Goal: Obtain resource: Download file/media

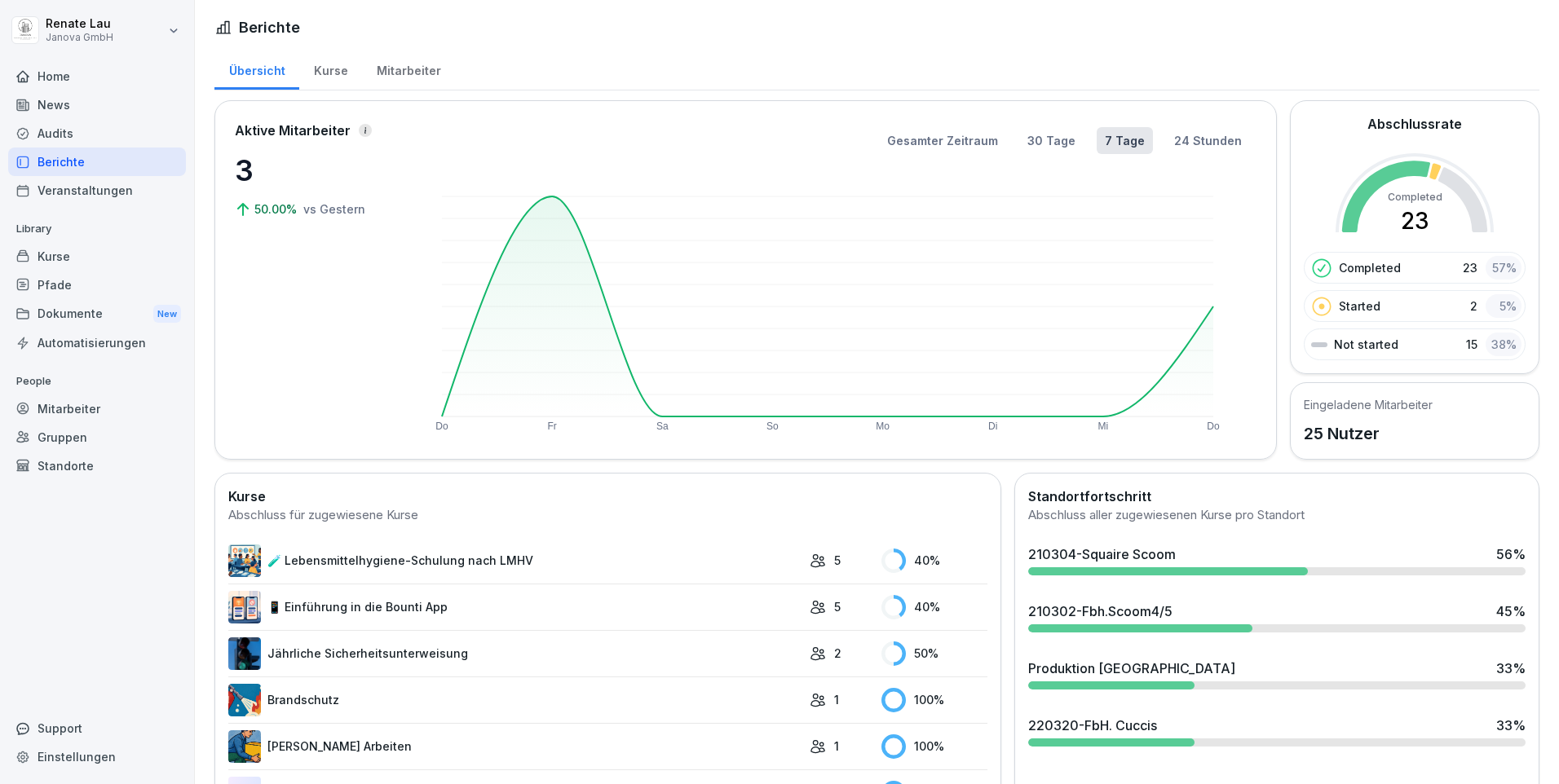
click at [39, 136] on div "Audits" at bounding box center [97, 133] width 178 height 29
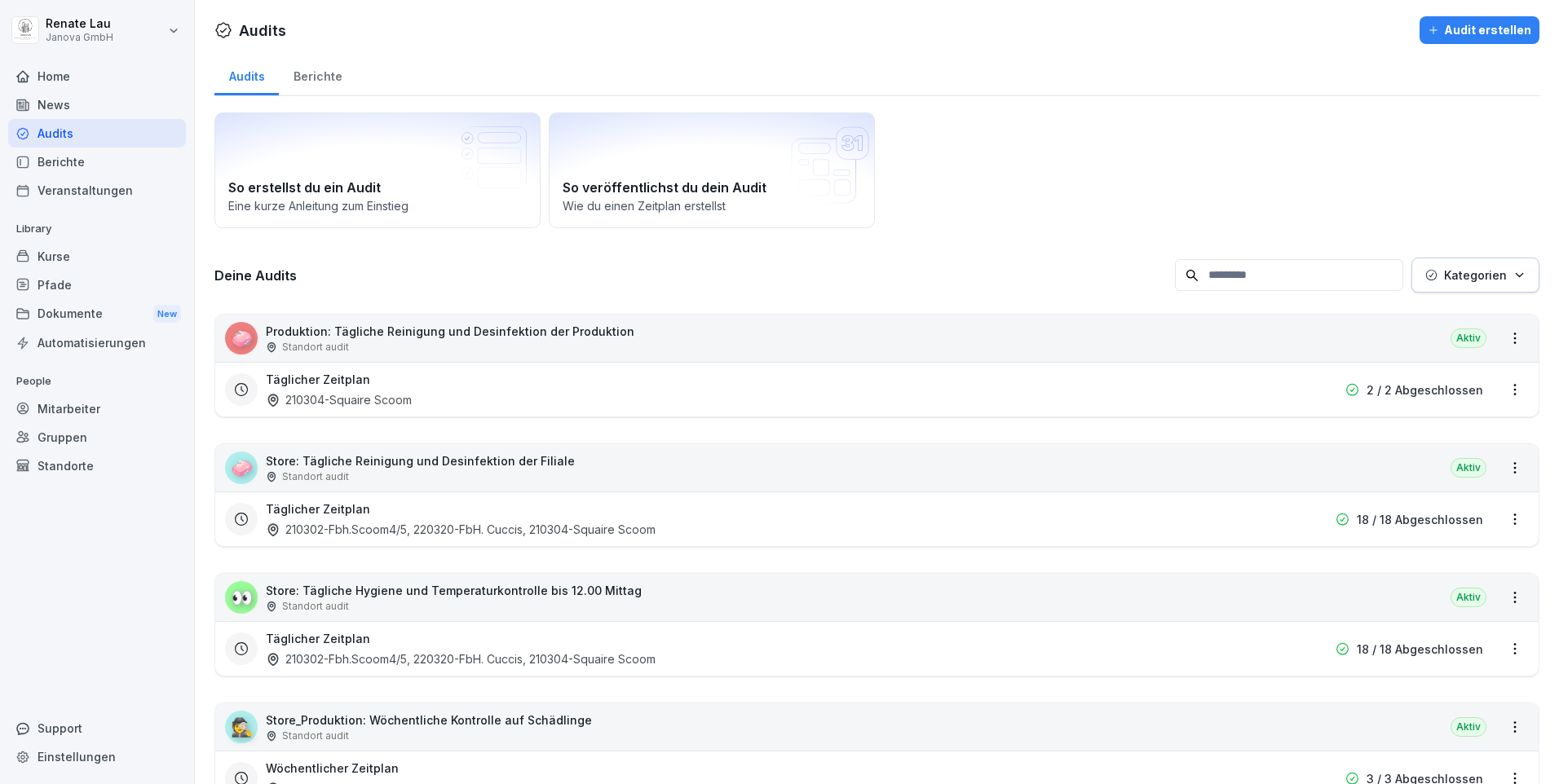
click at [381, 463] on p "Store: Tägliche Reinigung und Desinfektion der Filiale" at bounding box center [420, 461] width 309 height 17
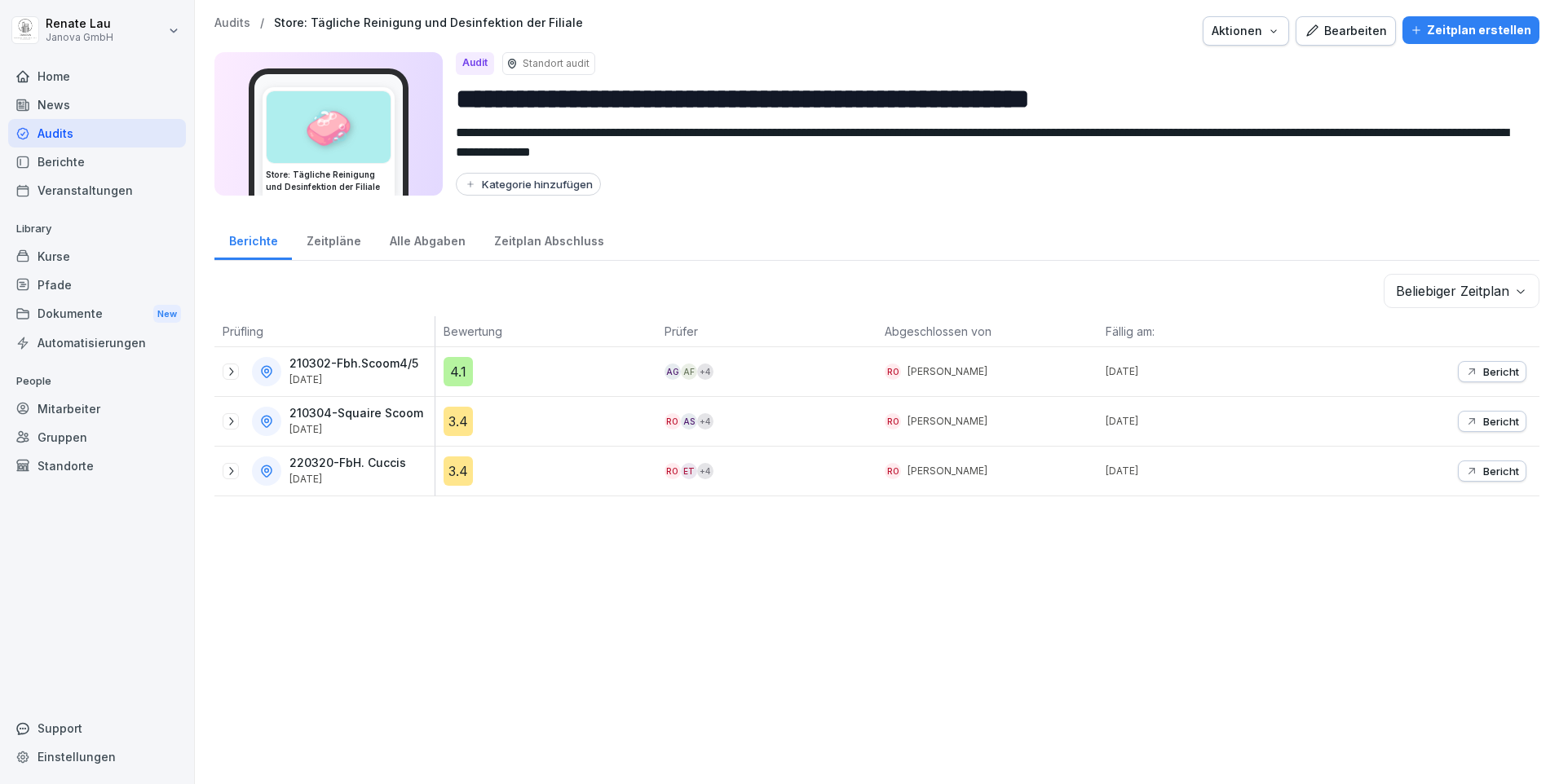
click at [447, 244] on div "Alle Abgaben" at bounding box center [427, 239] width 105 height 41
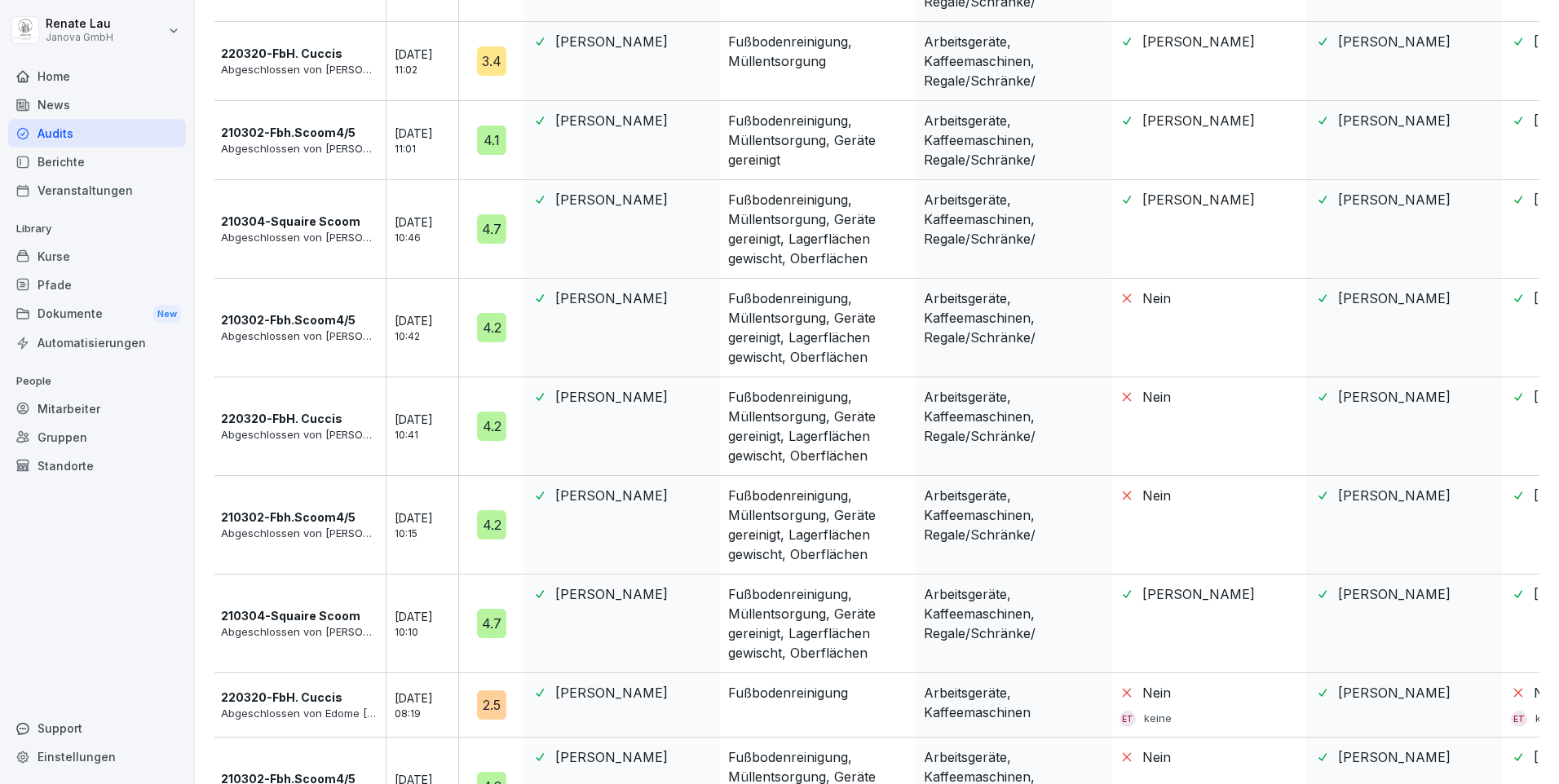
scroll to position [94, 0]
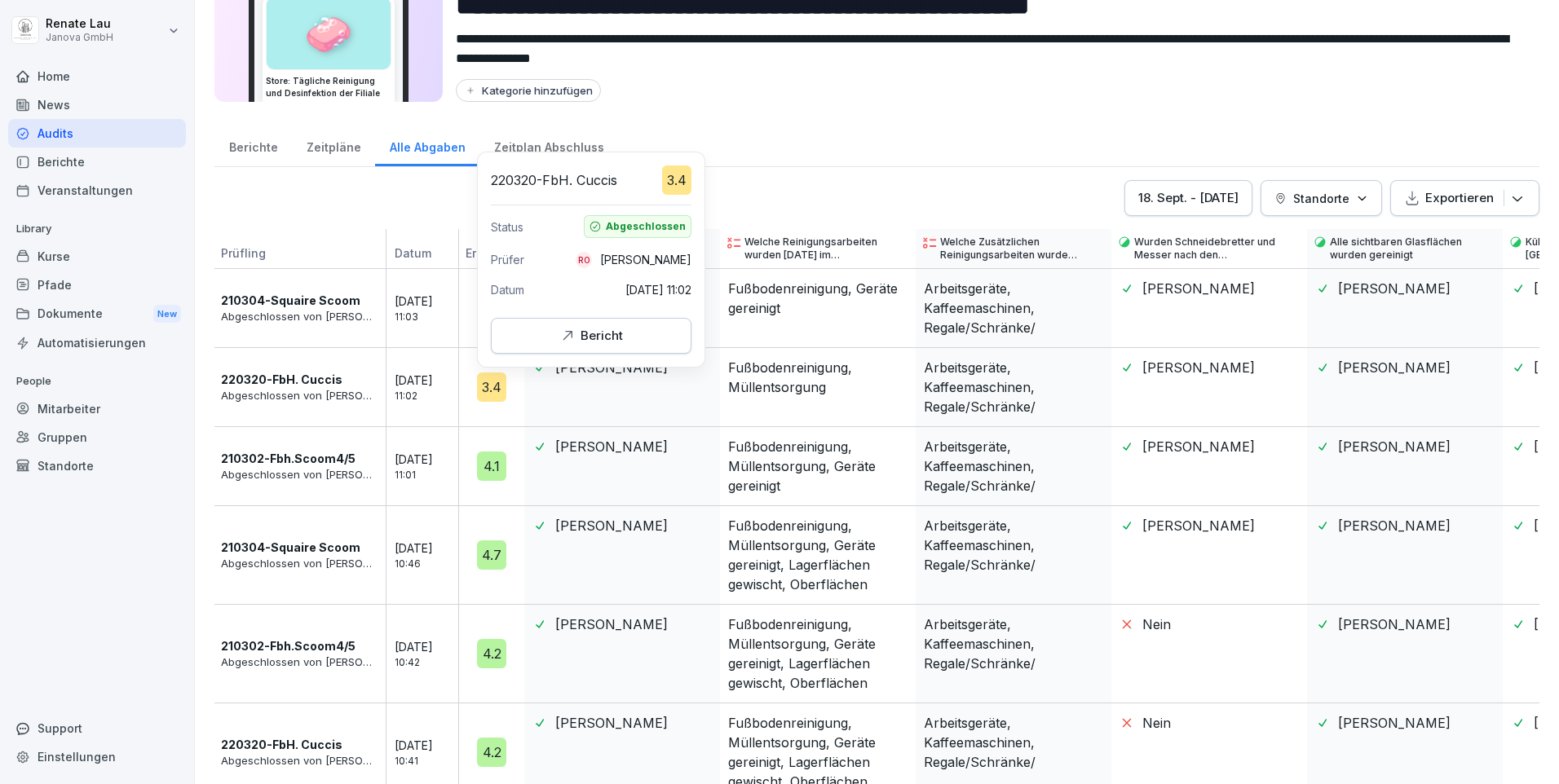
click at [489, 384] on div "3.4" at bounding box center [492, 387] width 30 height 30
click at [578, 338] on div "Bericht" at bounding box center [590, 336] width 63 height 18
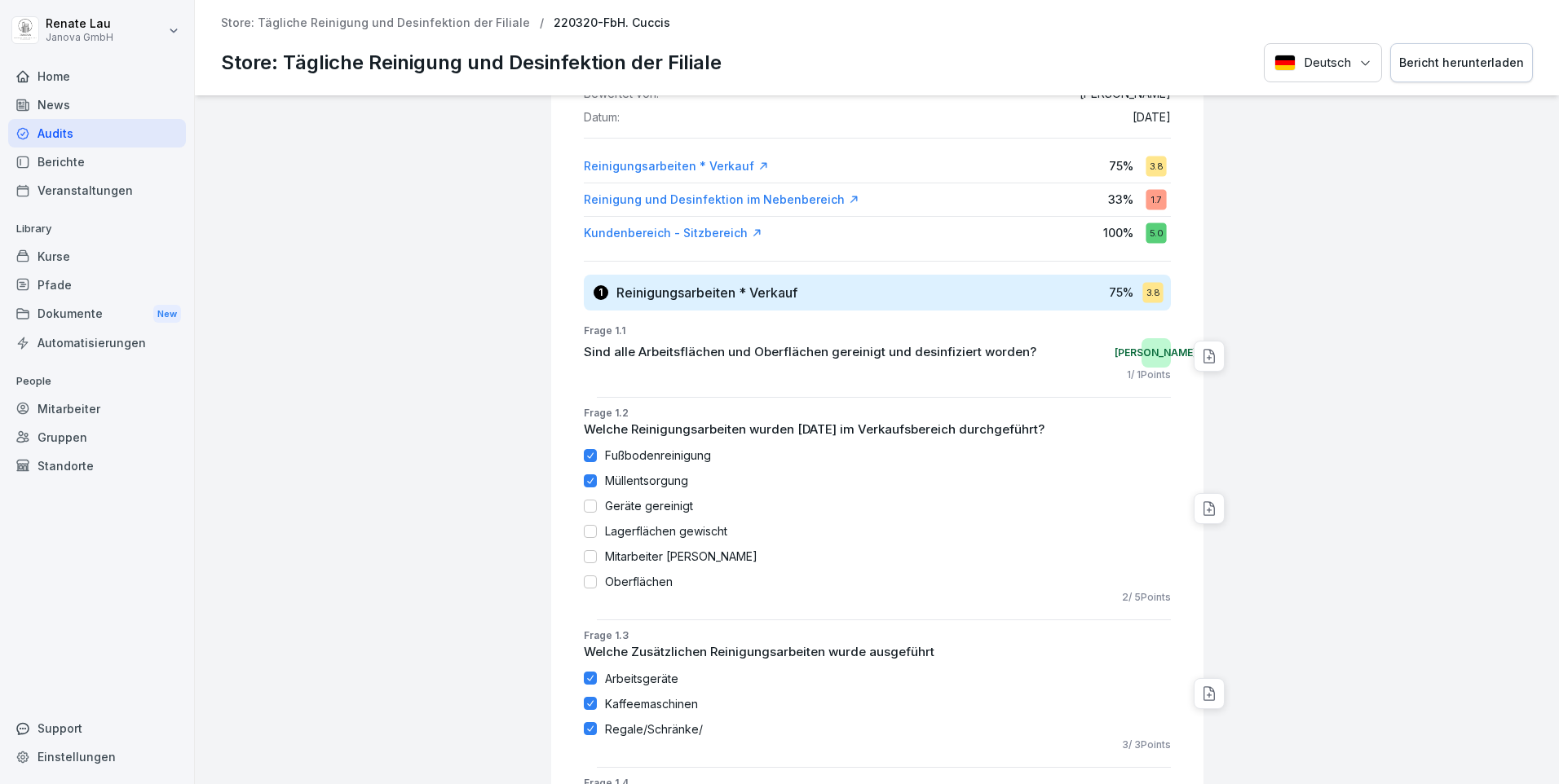
scroll to position [82, 0]
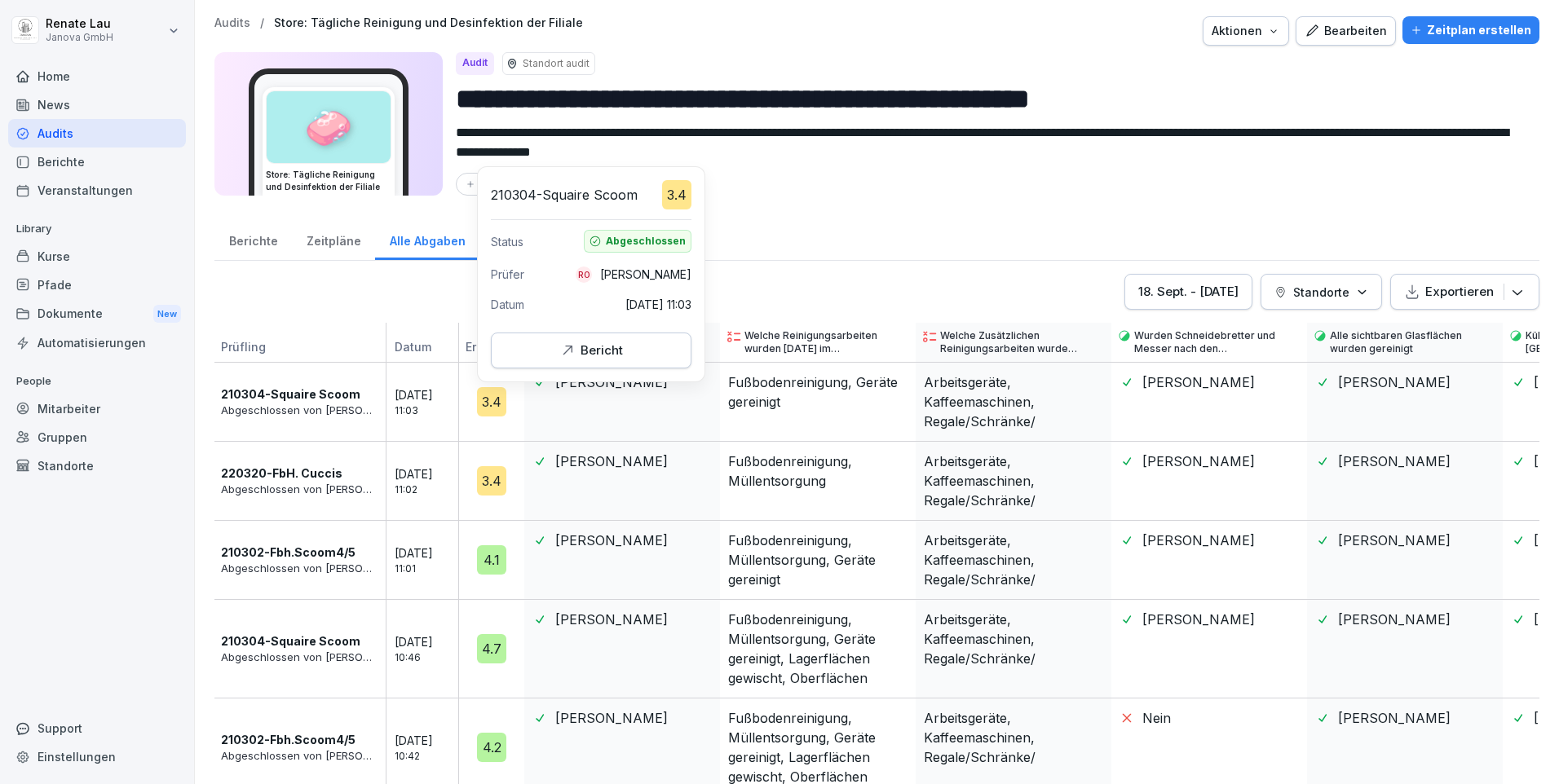
click at [573, 357] on icon "button" at bounding box center [567, 350] width 16 height 16
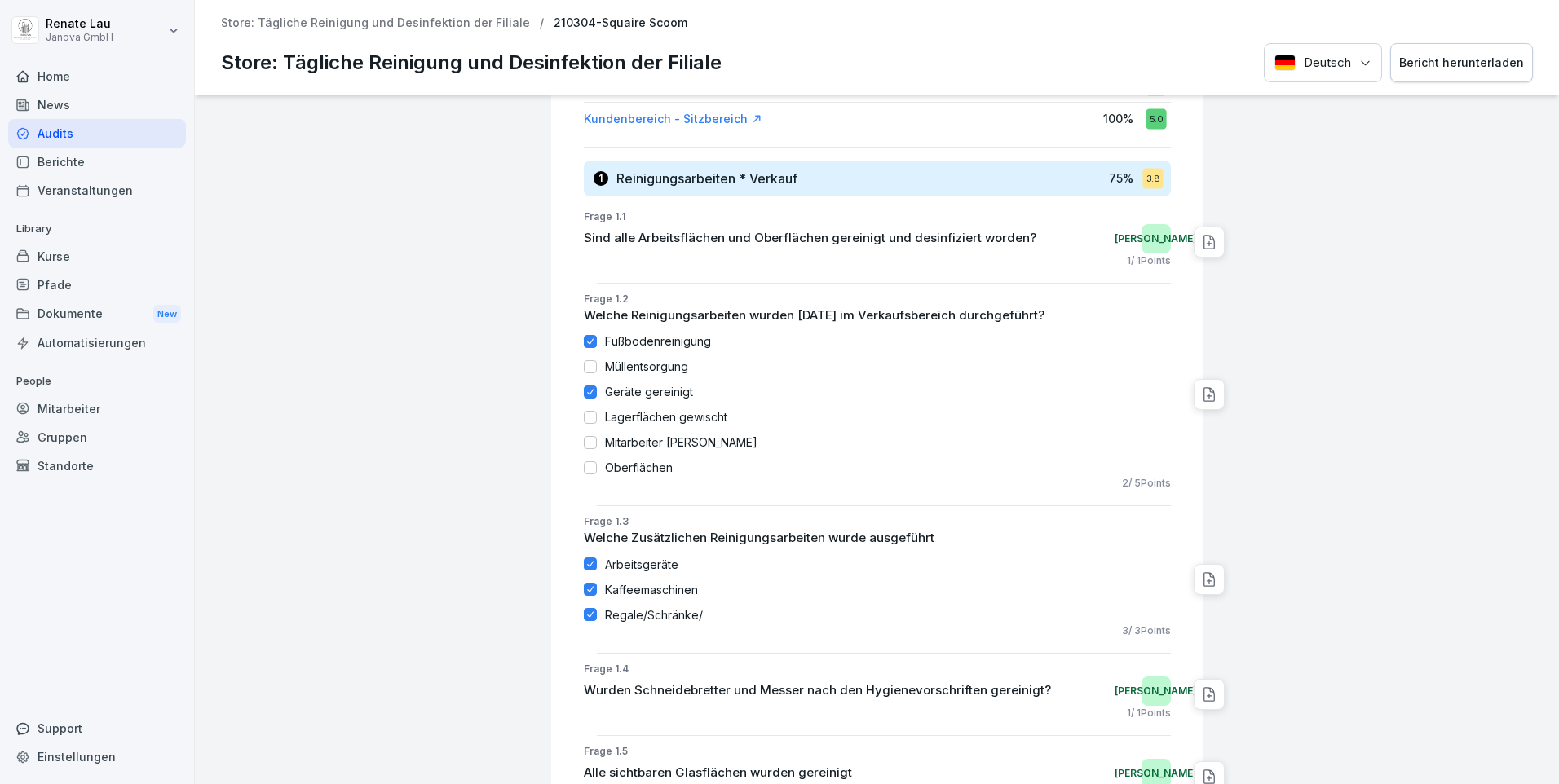
scroll to position [33, 0]
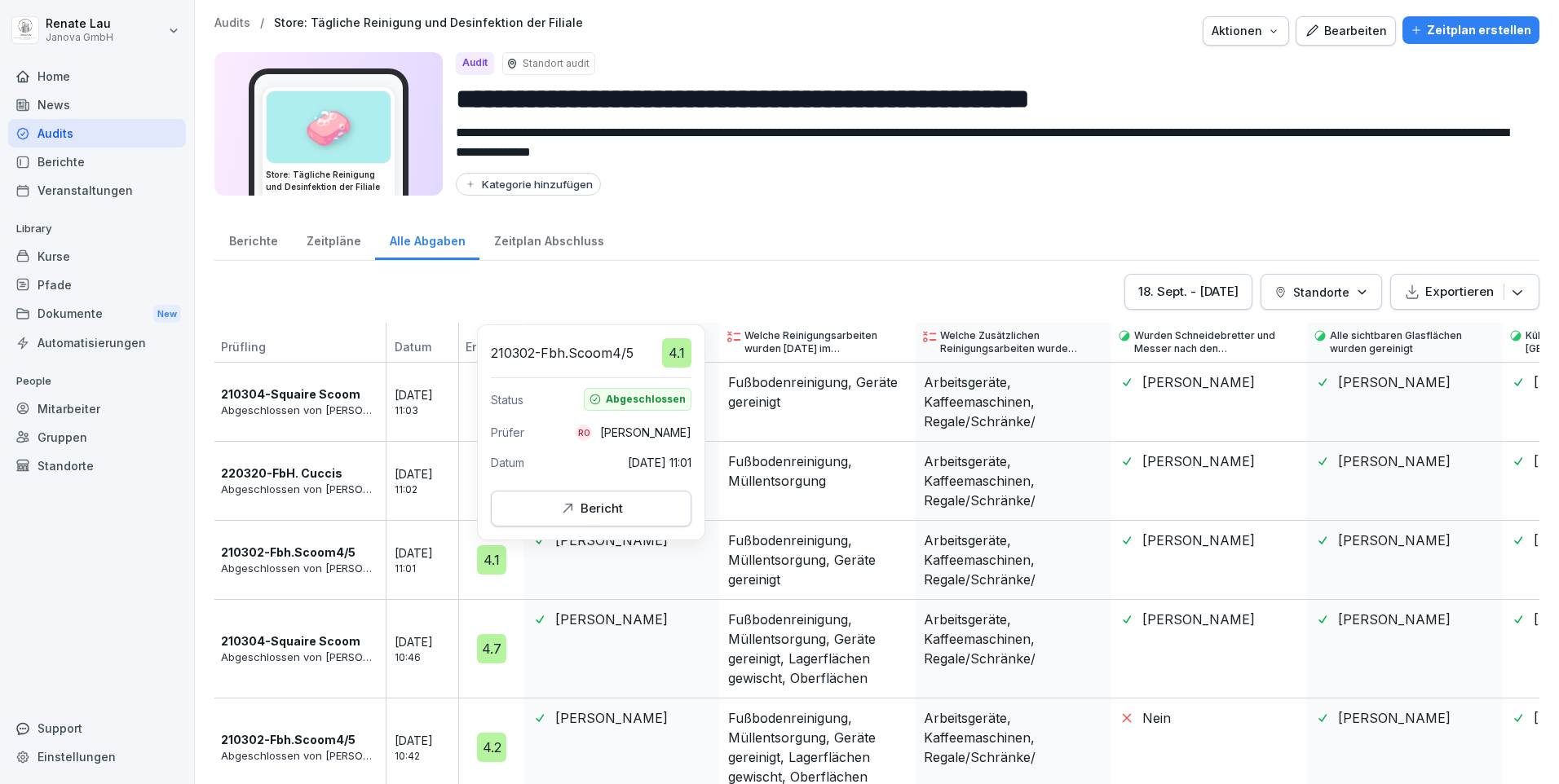
click at [607, 507] on div "Bericht" at bounding box center [590, 508] width 63 height 18
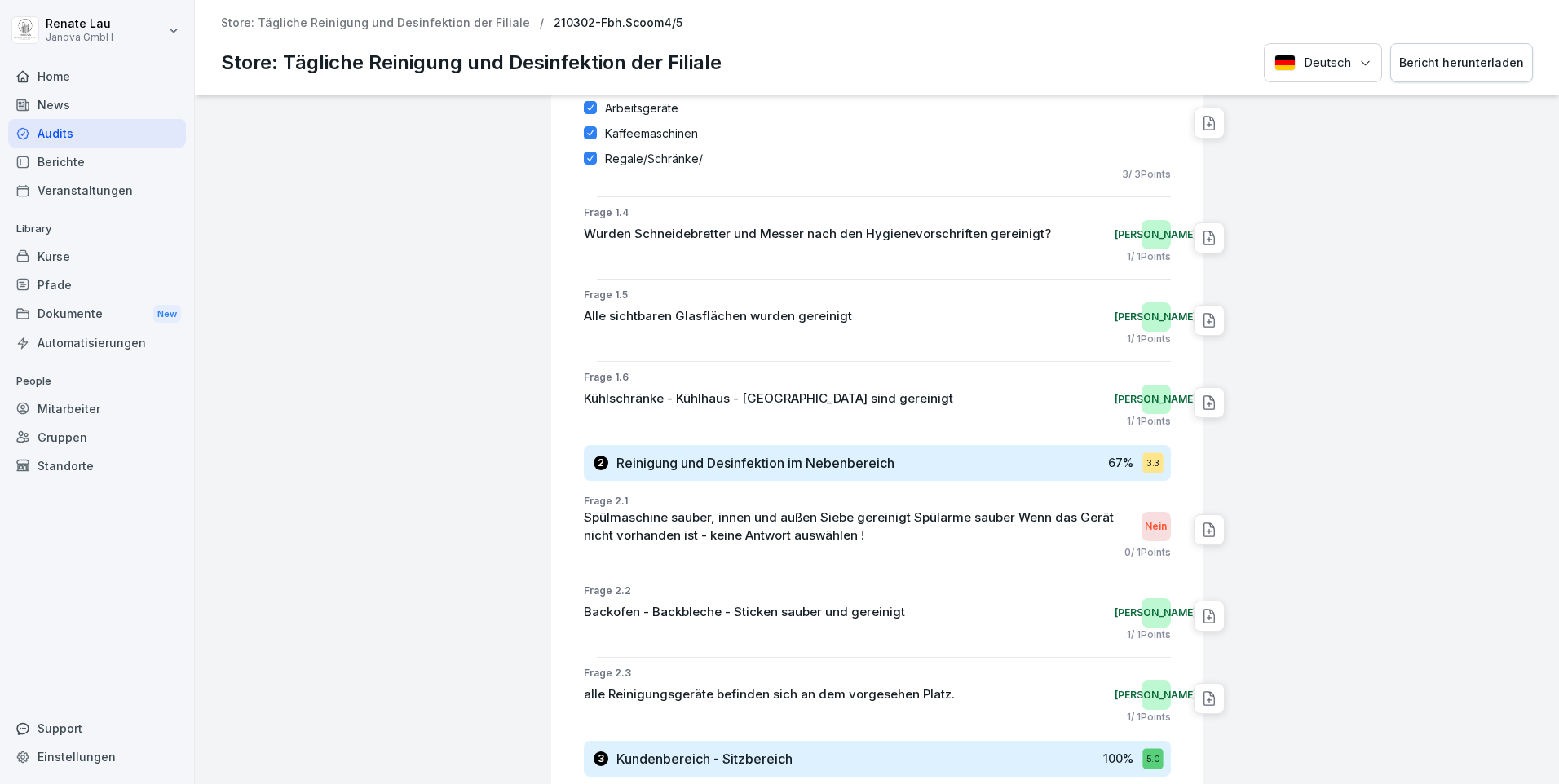
scroll to position [897, 0]
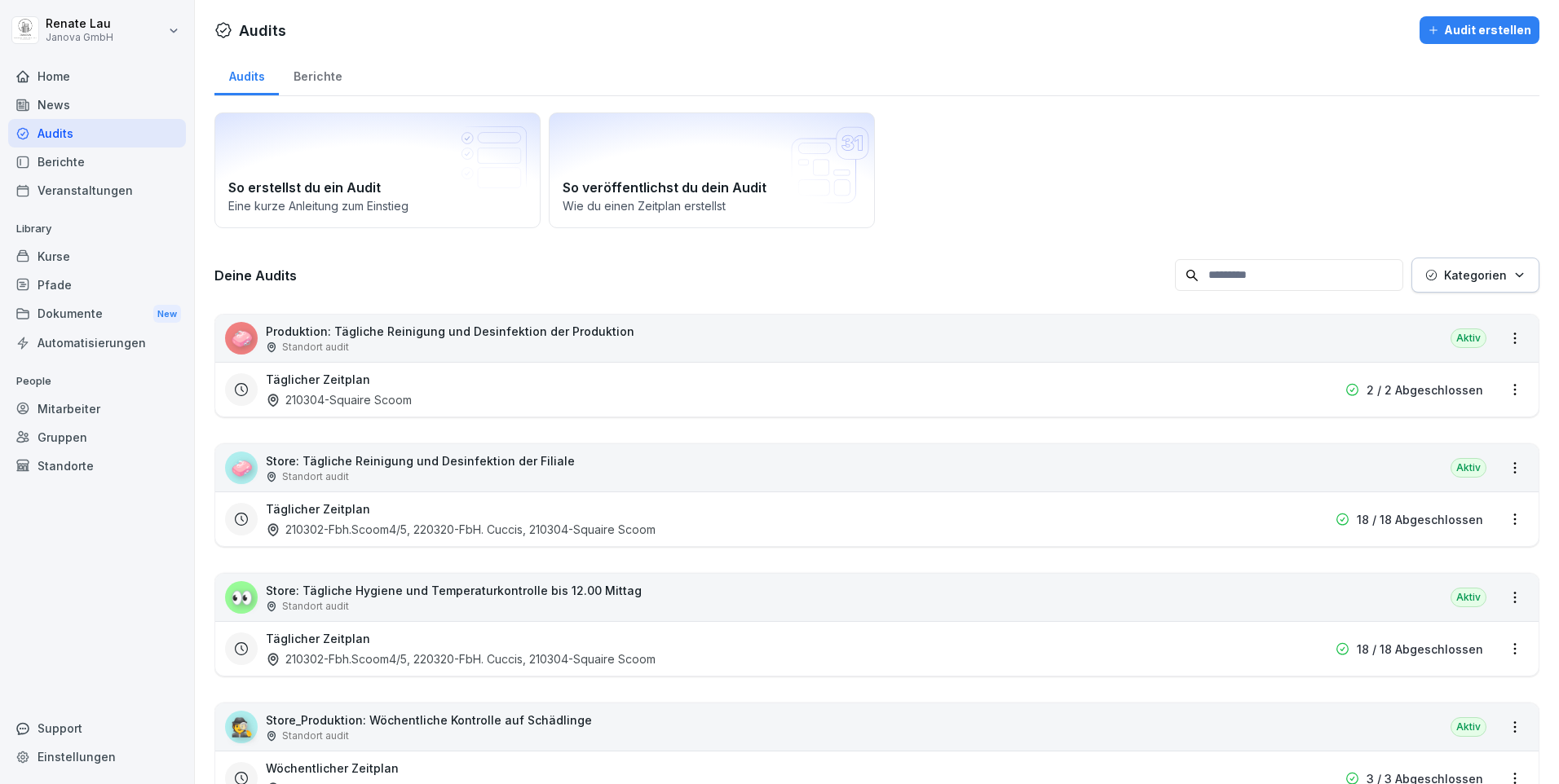
click at [487, 591] on p "Store: Tägliche Hygiene und Temperaturkontrolle bis 12.00 Mittag" at bounding box center [454, 591] width 376 height 17
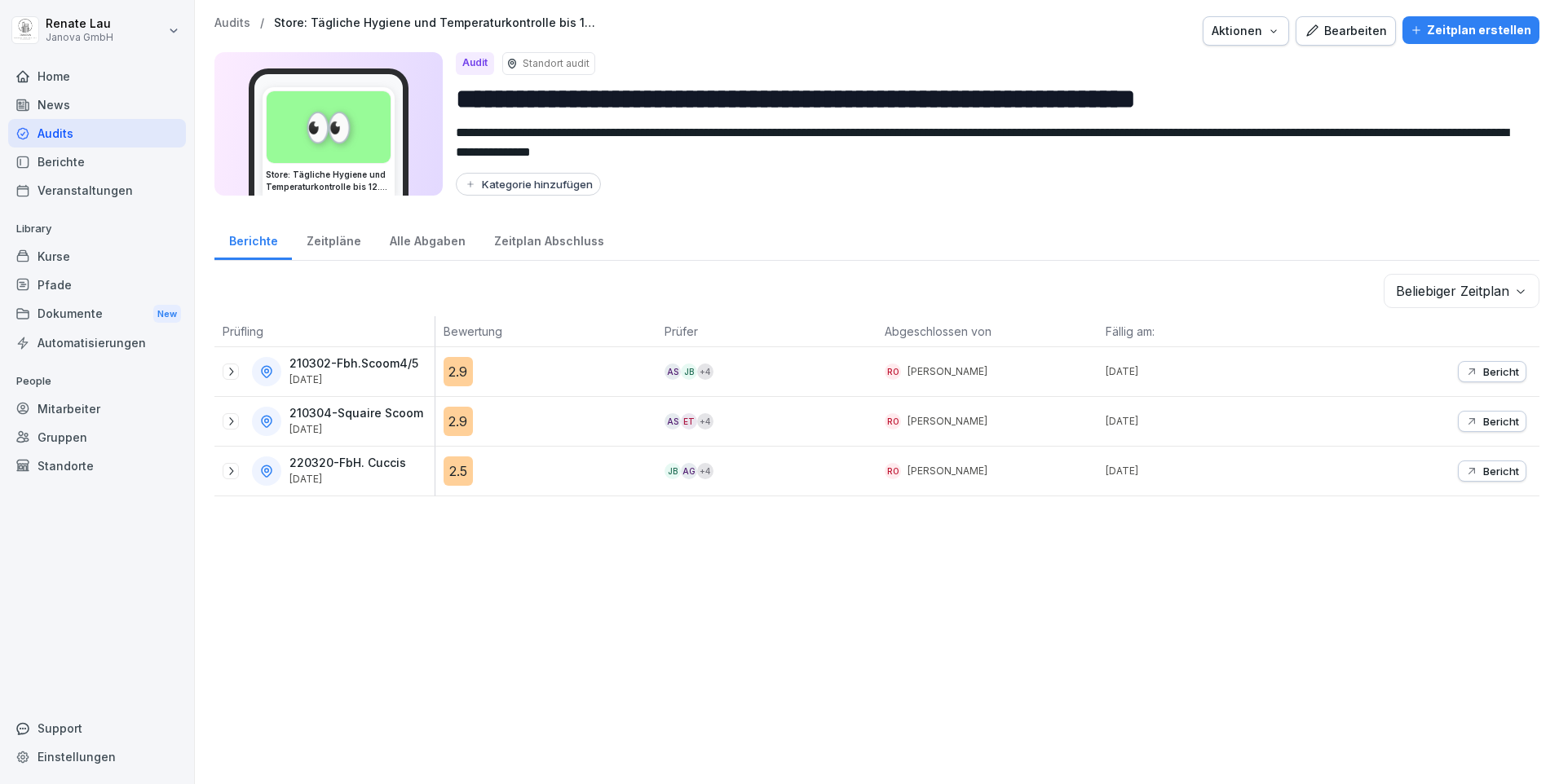
click at [466, 373] on div "2.9" at bounding box center [458, 372] width 30 height 30
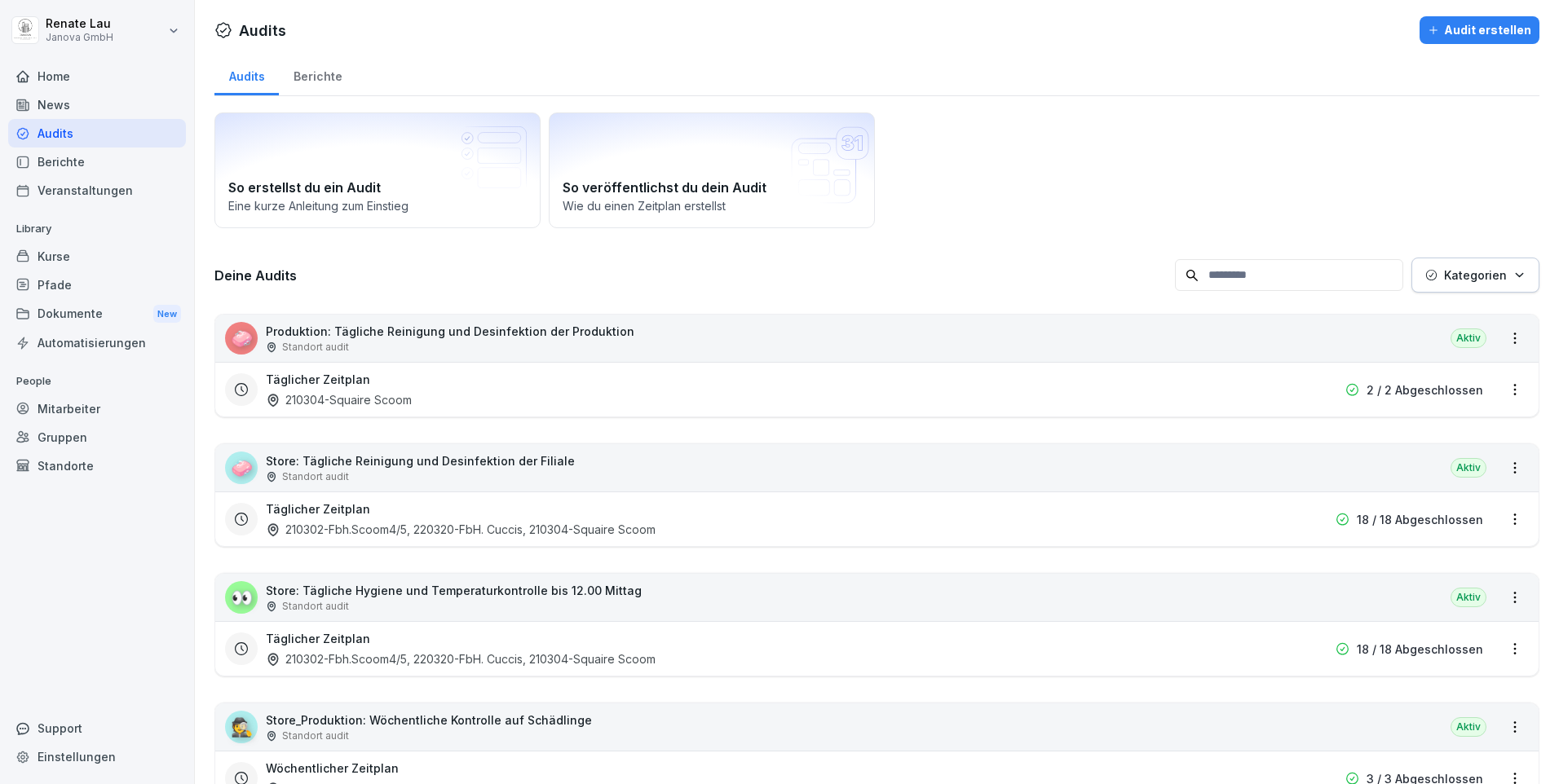
click at [411, 586] on p "Store: Tägliche Hygiene und Temperaturkontrolle bis 12.00 Mittag" at bounding box center [454, 591] width 376 height 17
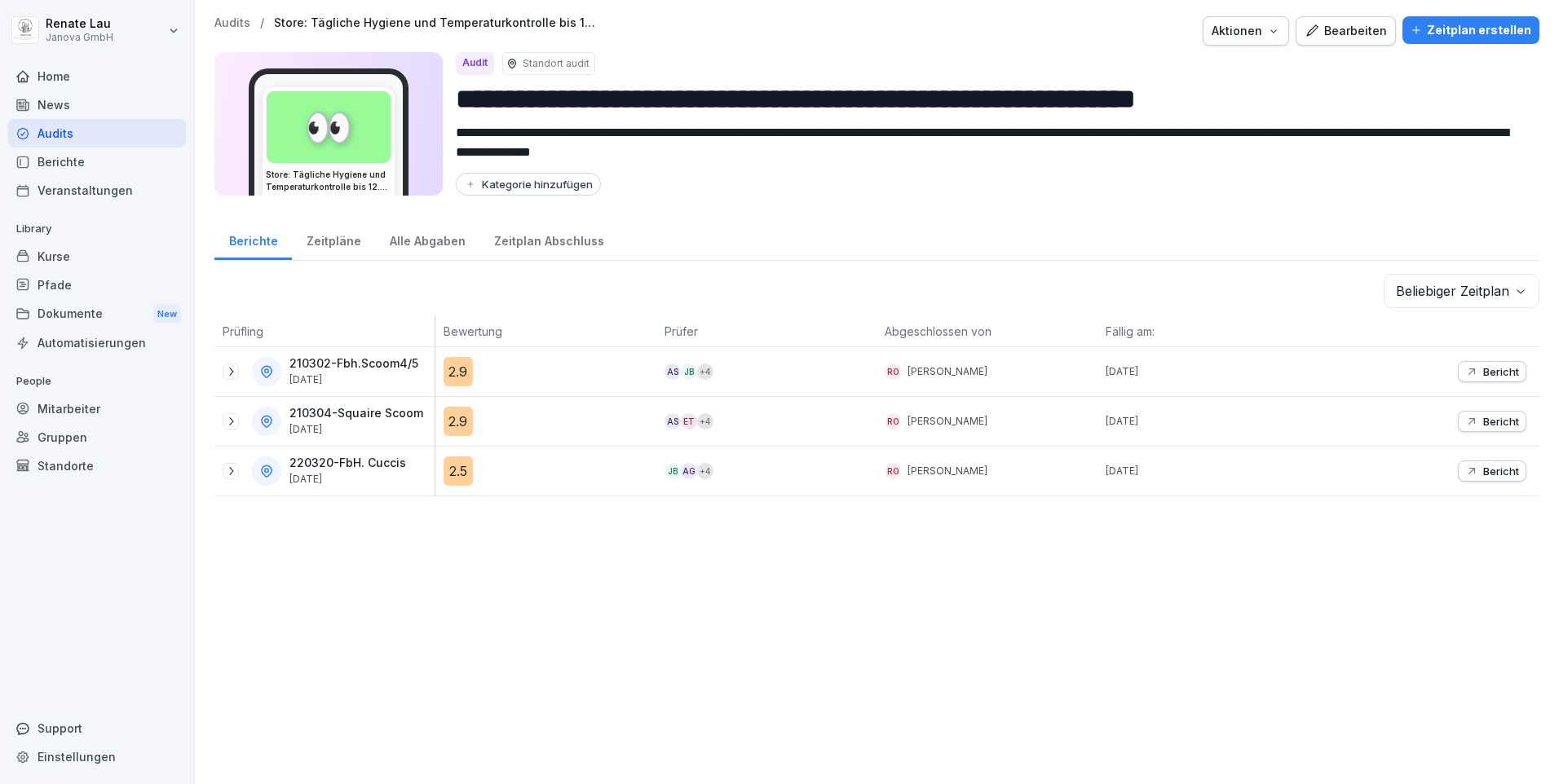
click at [444, 424] on div "2.9" at bounding box center [458, 422] width 30 height 30
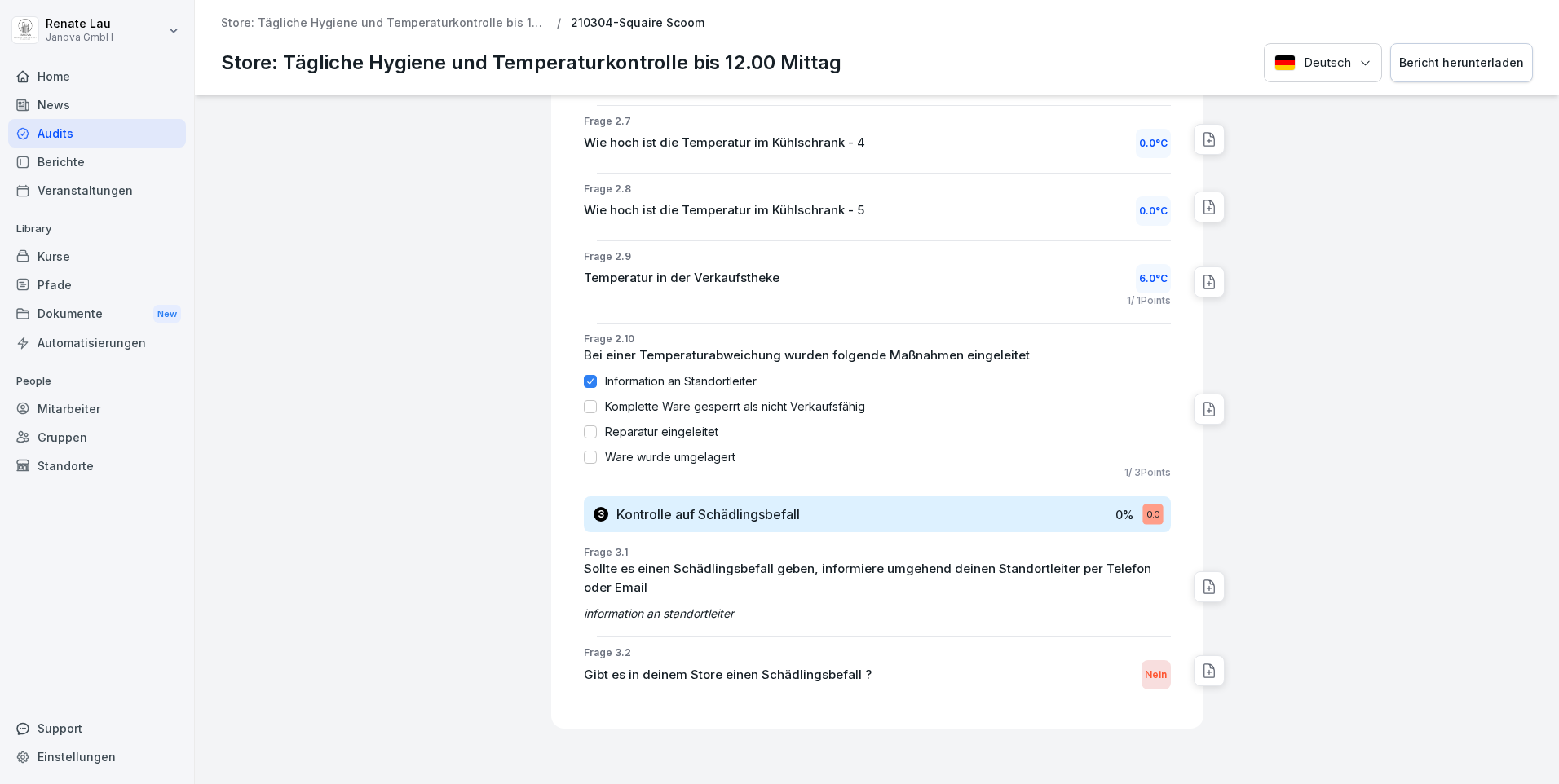
scroll to position [1304, 0]
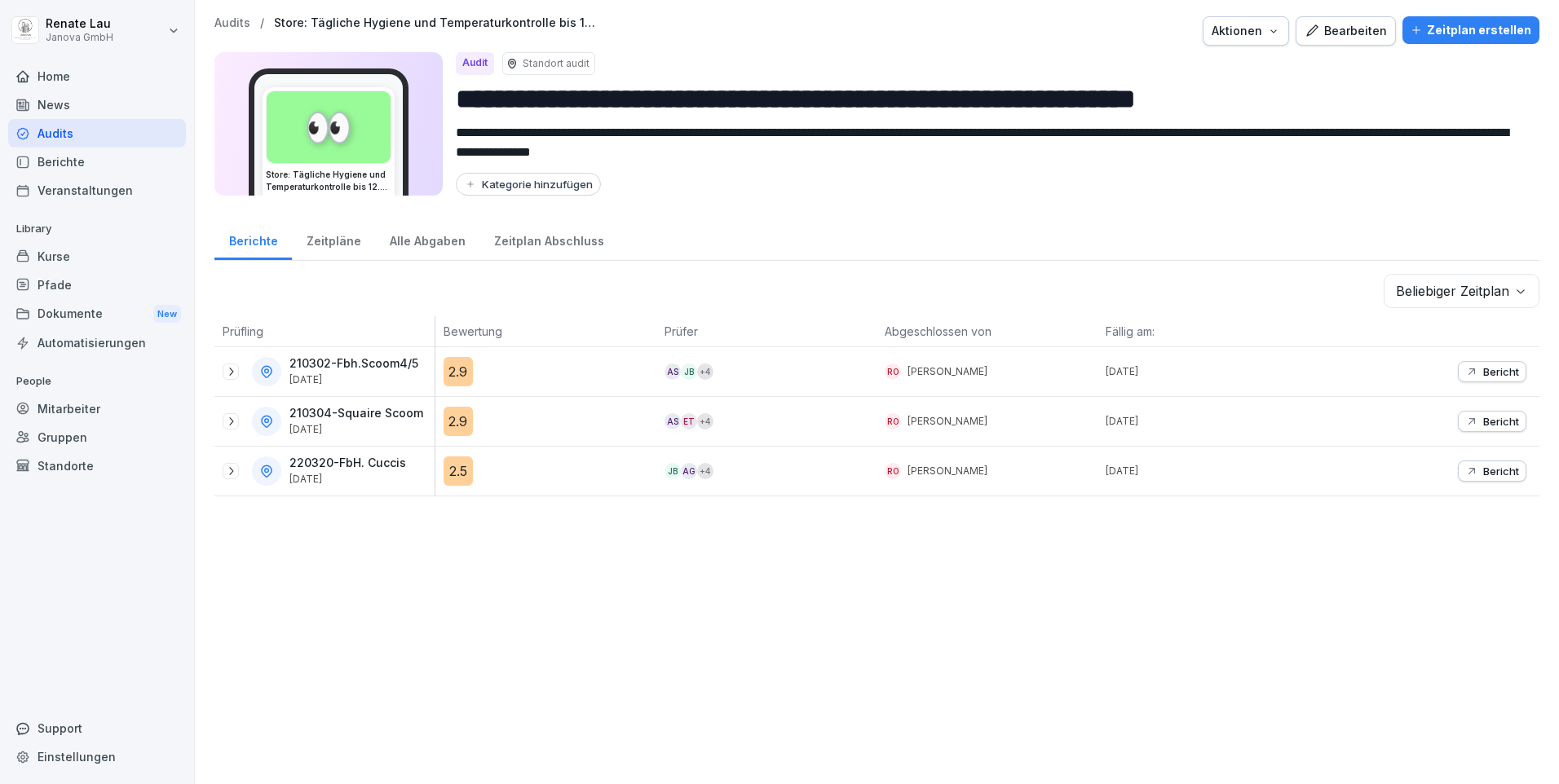
click at [448, 470] on div "2.5" at bounding box center [458, 471] width 30 height 30
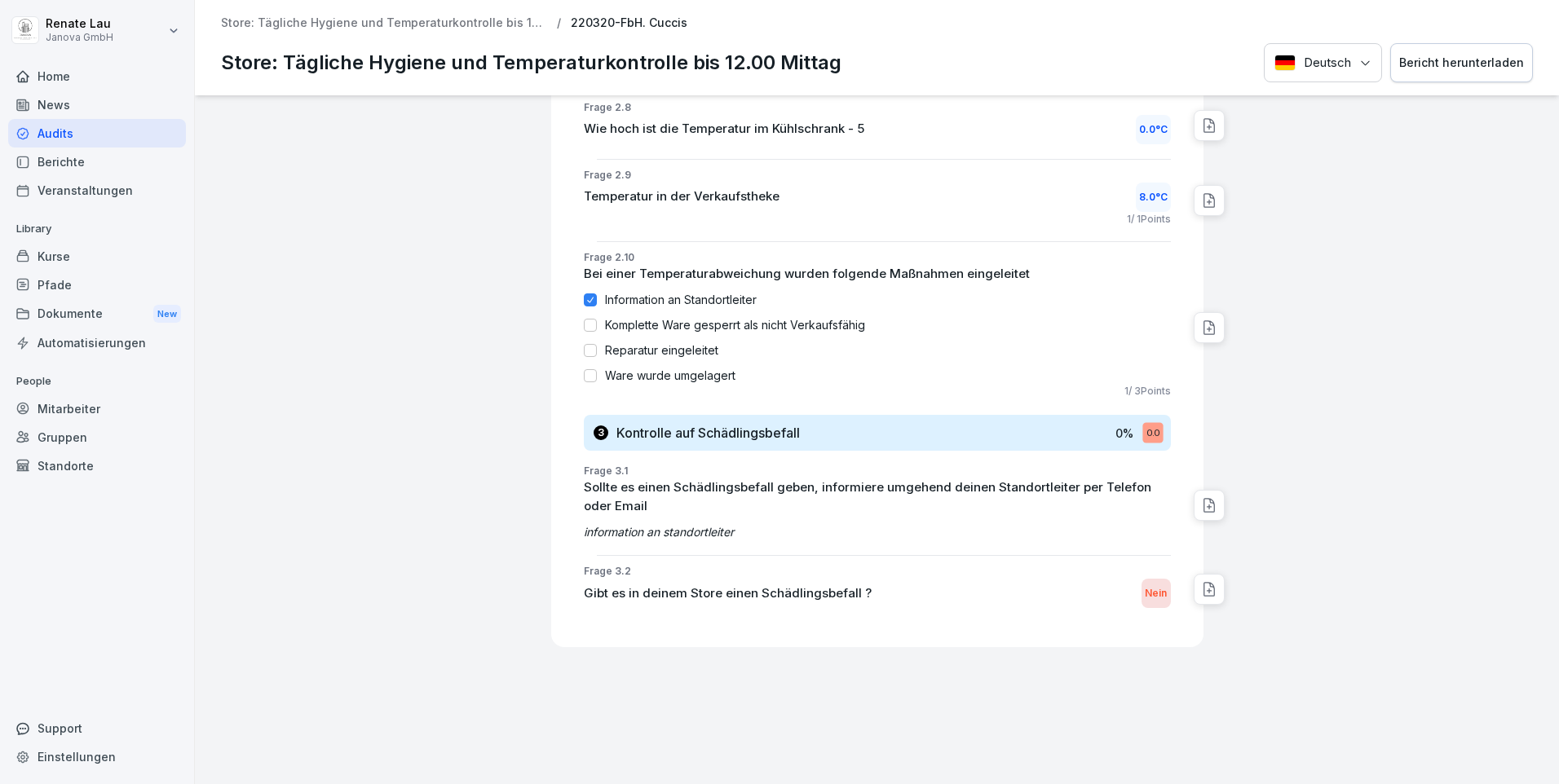
scroll to position [1334, 0]
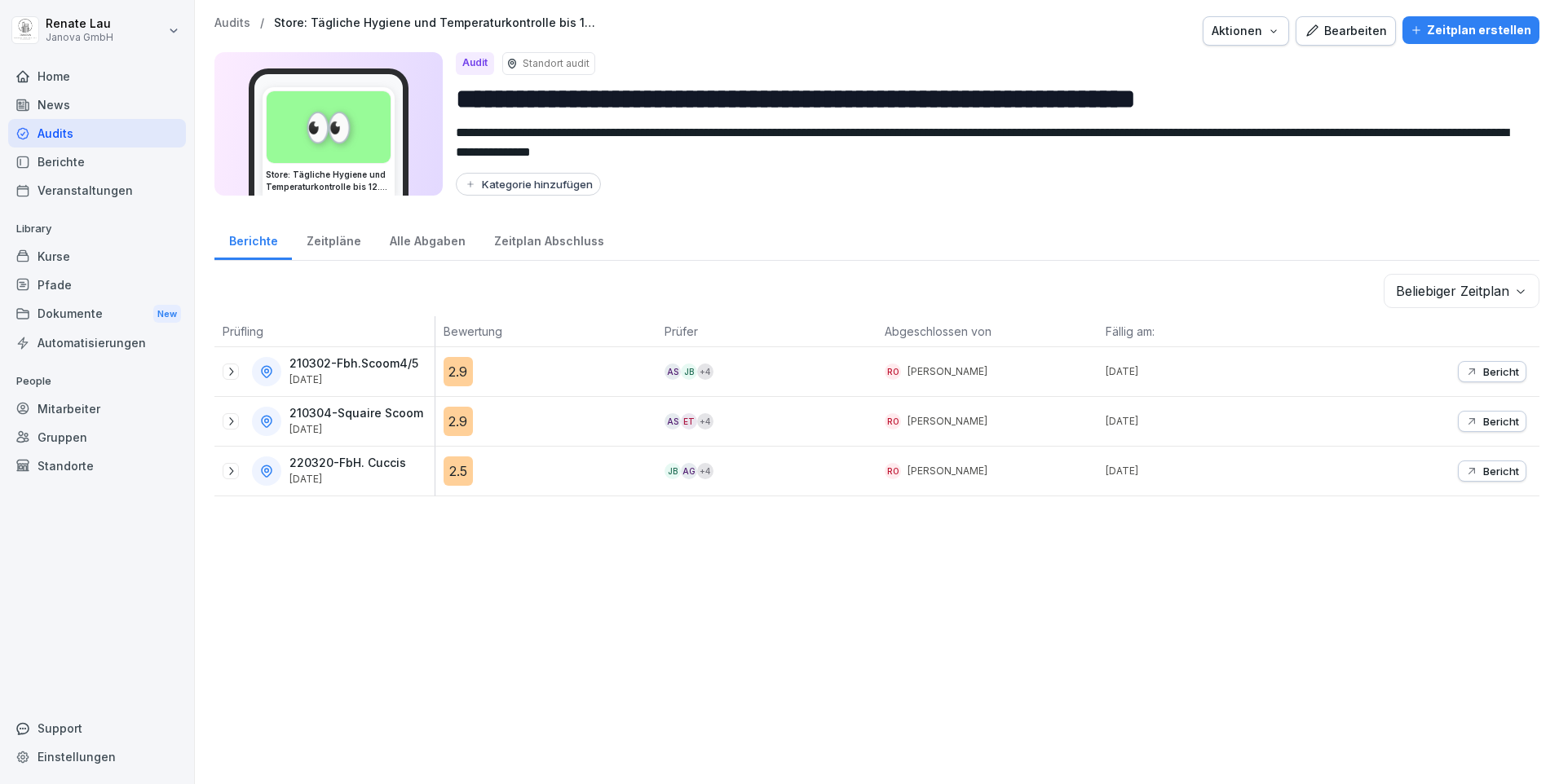
click at [455, 463] on div "2.5" at bounding box center [458, 471] width 30 height 30
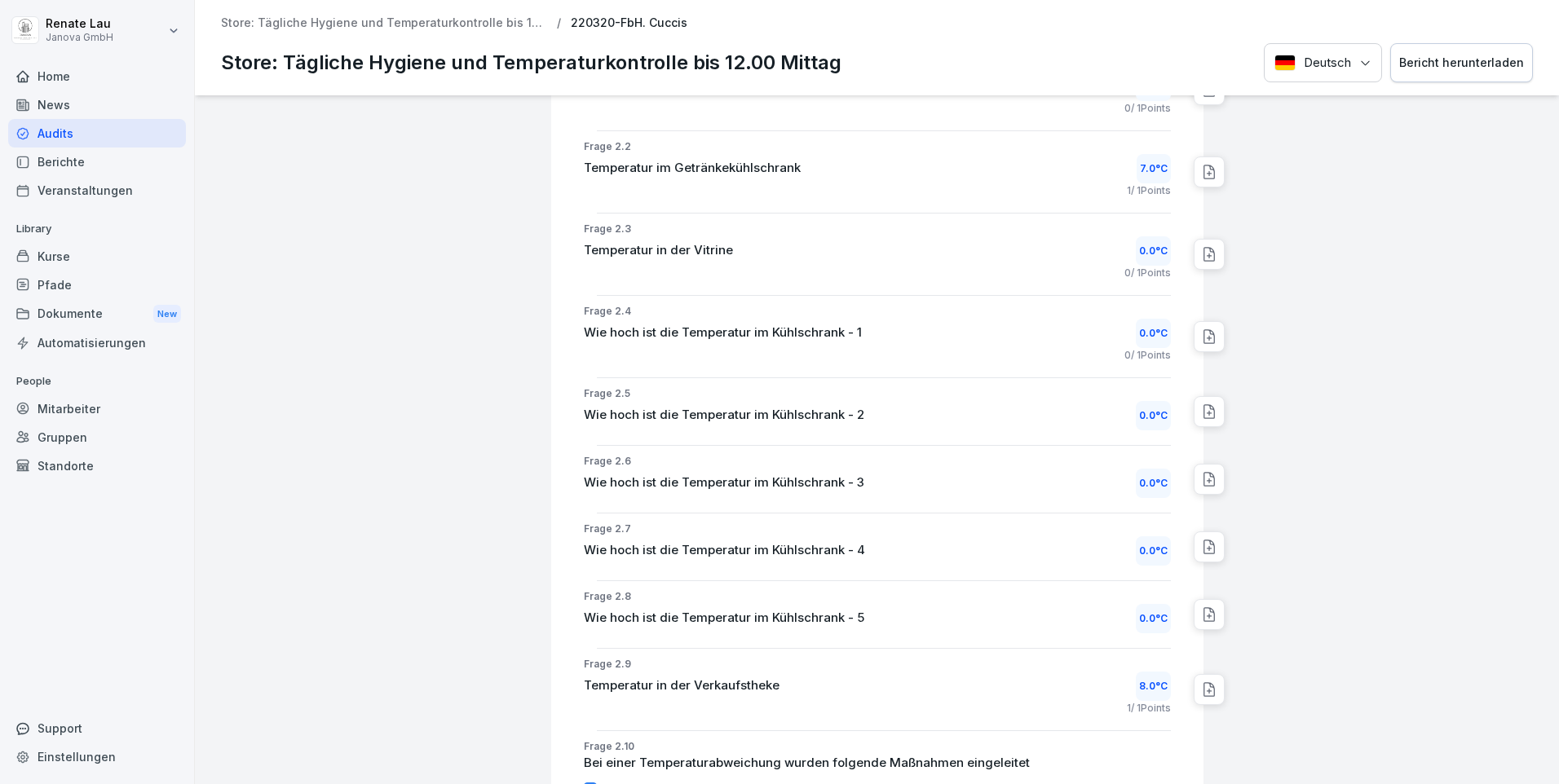
scroll to position [1223, 0]
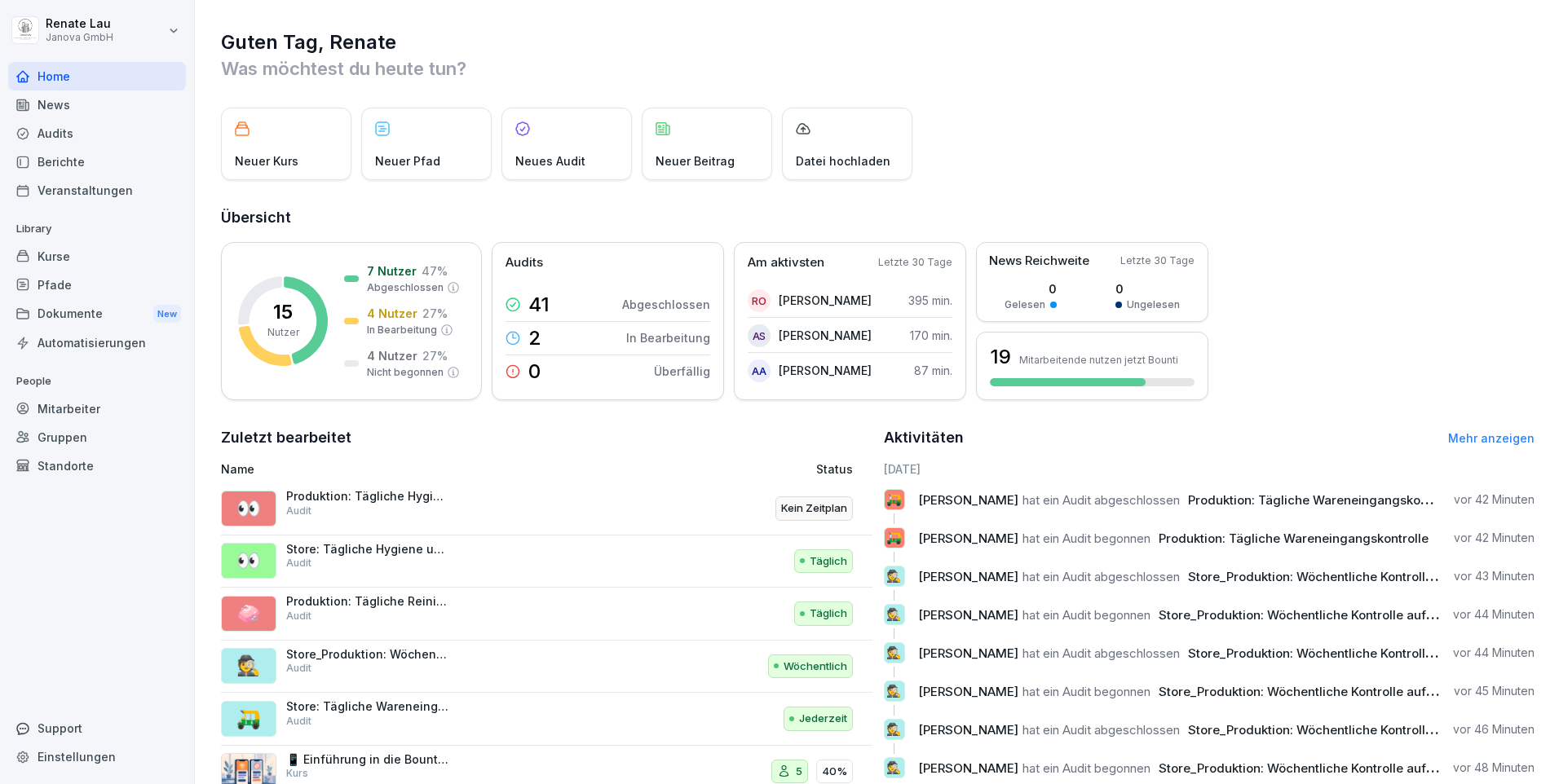
click at [62, 139] on div "Audits" at bounding box center [97, 133] width 178 height 29
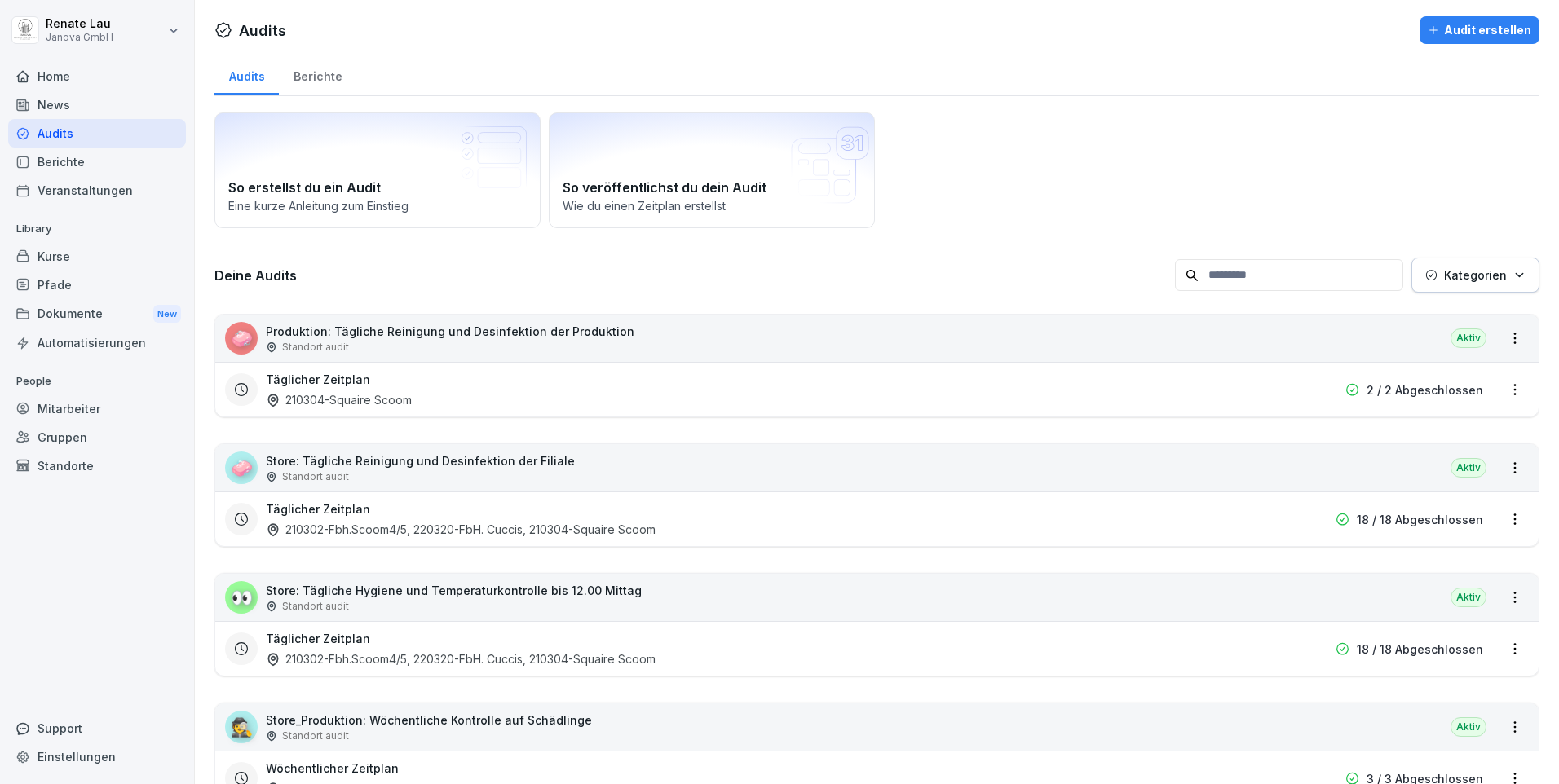
click at [410, 462] on p "Store: Tägliche Reinigung und Desinfektion der Filiale" at bounding box center [420, 461] width 309 height 17
click at [404, 461] on p "Store: Tägliche Reinigung und Desinfektion der Filiale" at bounding box center [420, 461] width 309 height 17
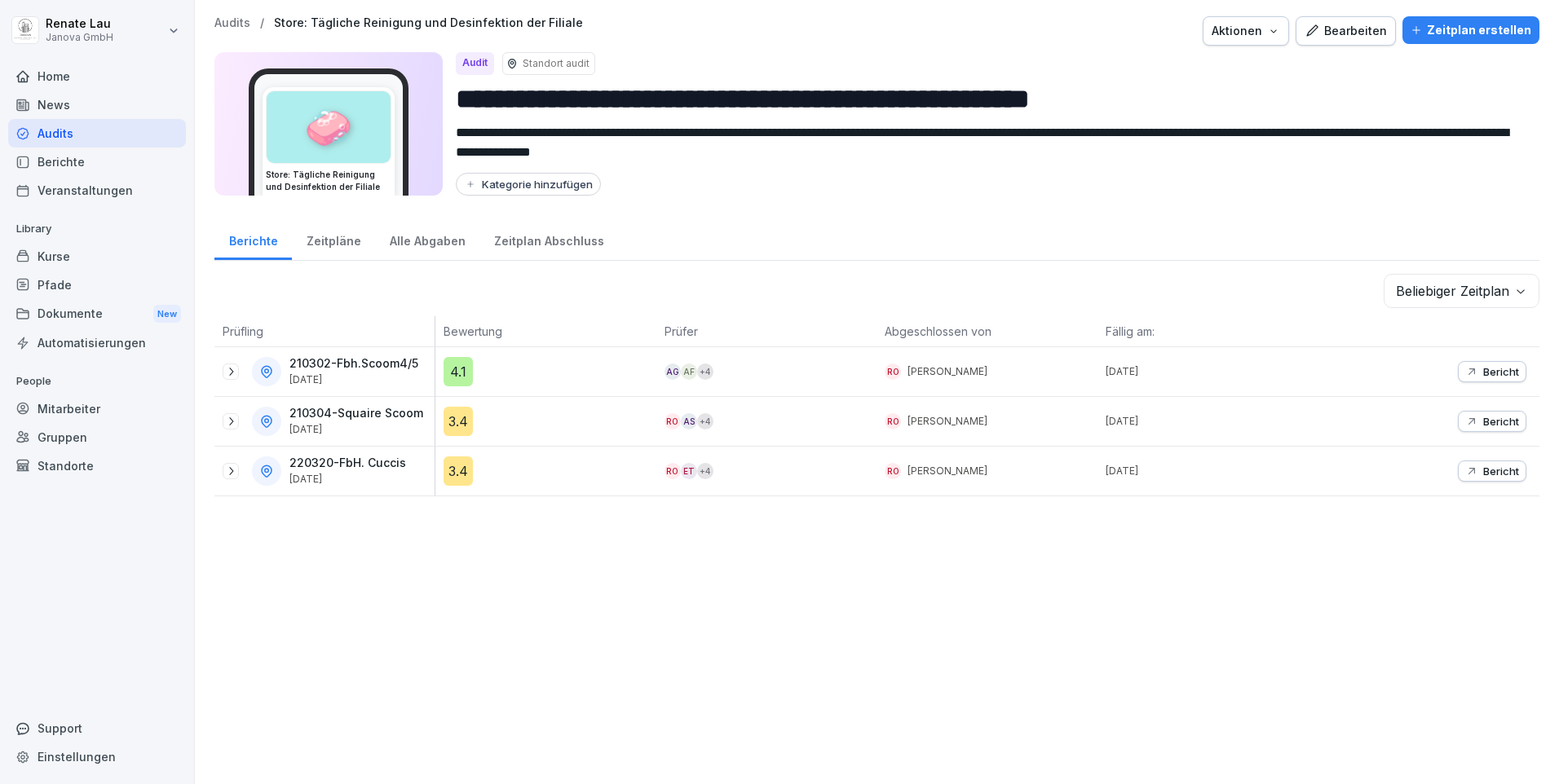
click at [434, 239] on div "Alle Abgaben" at bounding box center [427, 239] width 105 height 41
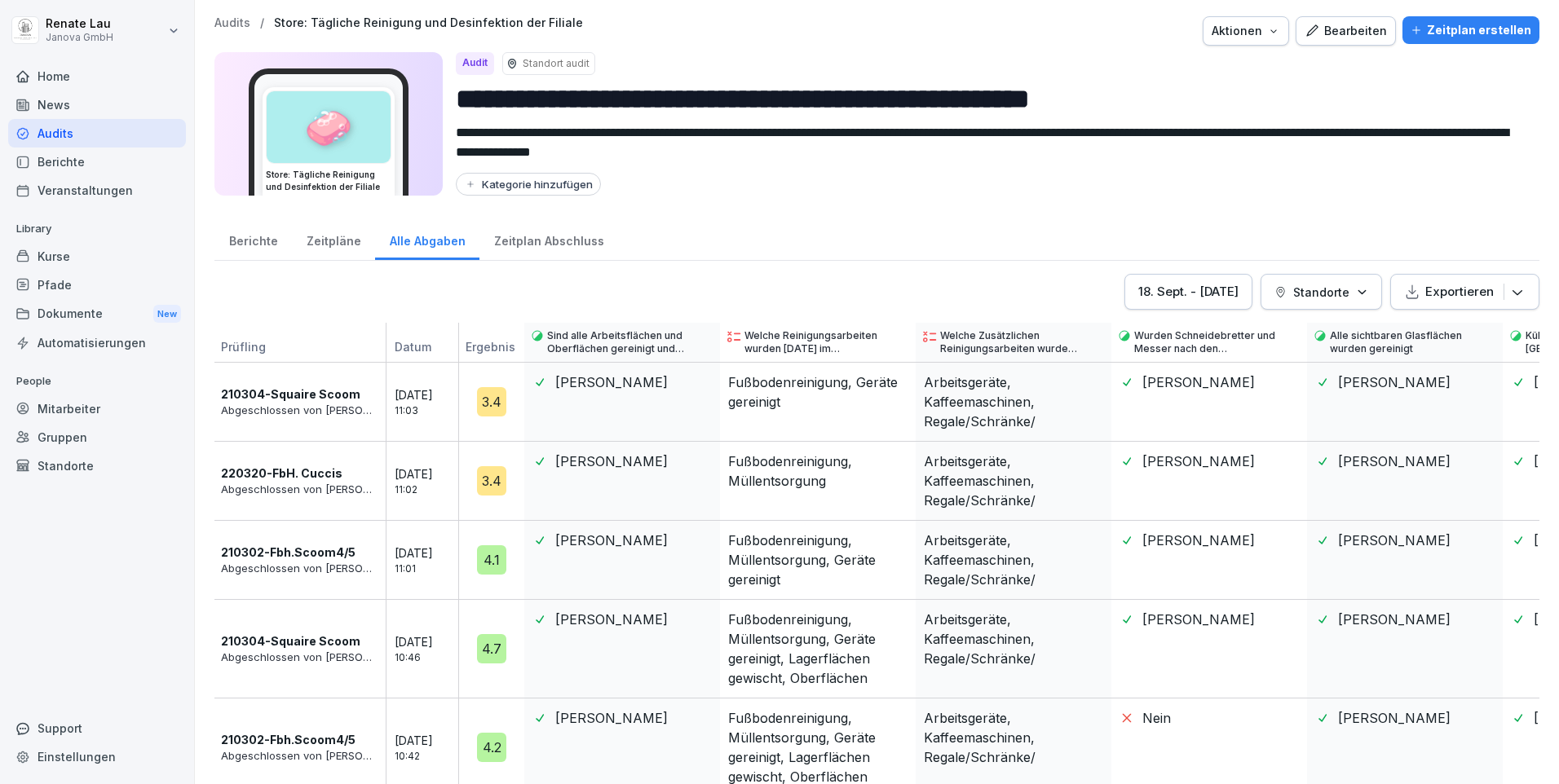
click at [1509, 299] on icon "button" at bounding box center [1517, 292] width 16 height 16
click at [1489, 335] on div "Als Excel Datei exportieren" at bounding box center [1425, 335] width 211 height 33
